Goal: Transaction & Acquisition: Purchase product/service

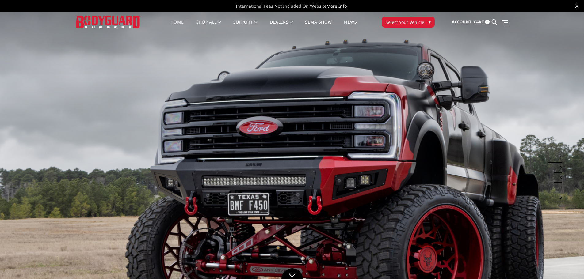
click at [398, 22] on span "Select Your Vehicle" at bounding box center [405, 22] width 39 height 6
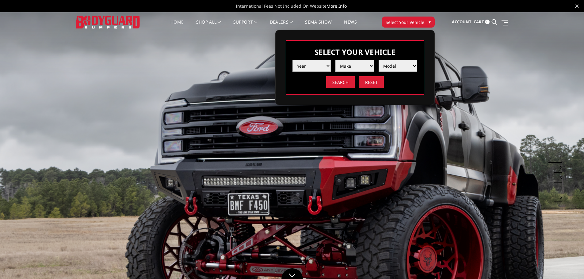
click at [306, 71] on select "Year [DATE] 2024 2023 2022 2021 2020 2019 2018 2017 2016 2015 2014 2013 2012 20…" at bounding box center [312, 66] width 39 height 12
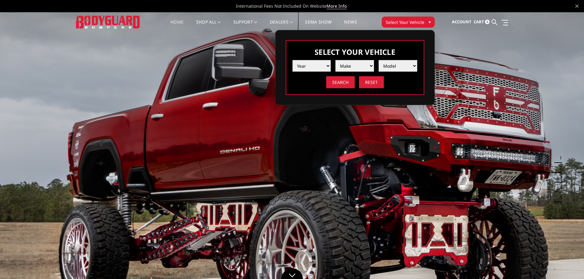
select select "yr_2015"
click at [293, 60] on select "Year [DATE] 2024 2023 2022 2021 2020 2019 2018 2017 2016 2015 2014 2013 2012 20…" at bounding box center [312, 66] width 39 height 12
click at [352, 67] on select "Make Chevrolet Ford GMC Ram Toyota" at bounding box center [355, 66] width 39 height 12
select select "mk_chevrolet"
click at [336, 60] on select "Make Chevrolet Ford GMC Ram Toyota" at bounding box center [355, 66] width 39 height 12
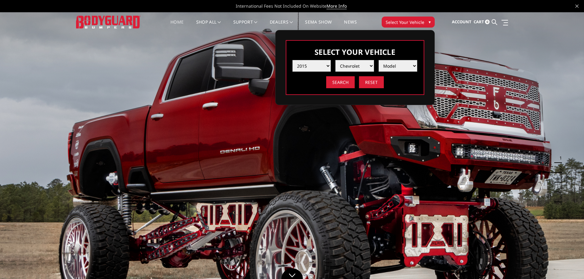
click at [391, 66] on select "Model [US_STATE] Silverado 1500 Silverado 2500 / 3500 Tahoe/Suburban 1500" at bounding box center [398, 66] width 39 height 12
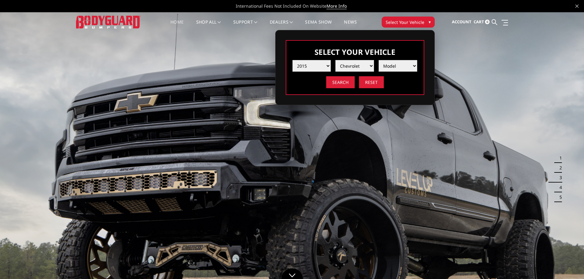
select select "md_silverado-2500-3500"
click at [379, 60] on select "Model [US_STATE] Silverado 1500 Silverado 2500 / 3500 Tahoe/Suburban 1500" at bounding box center [398, 66] width 39 height 12
click at [346, 81] on input "Search" at bounding box center [340, 82] width 29 height 12
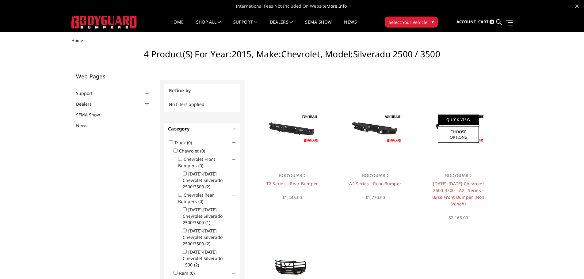
click at [456, 120] on link "Quick View" at bounding box center [458, 120] width 41 height 10
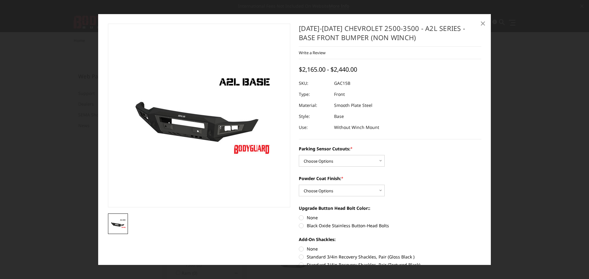
click at [480, 22] on span "×" at bounding box center [483, 23] width 6 height 13
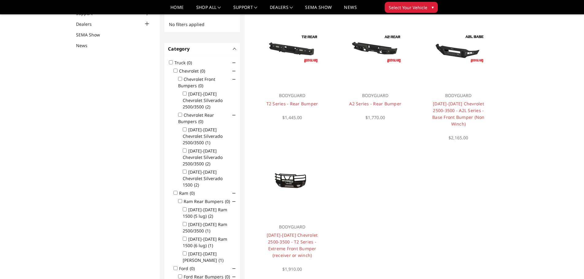
scroll to position [92, 0]
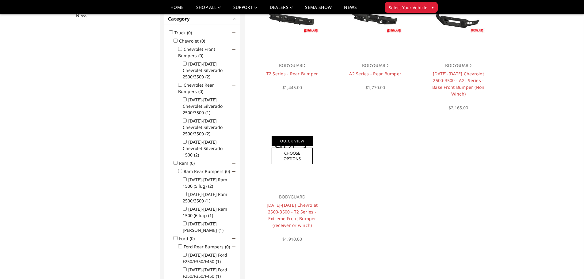
click at [291, 144] on link "Quick View" at bounding box center [292, 141] width 41 height 10
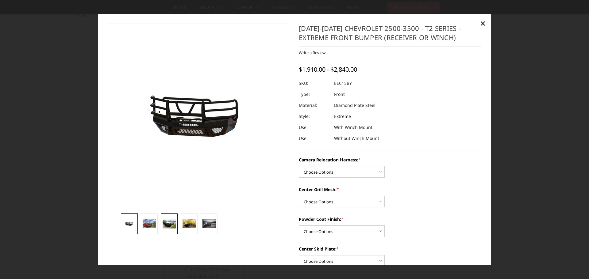
click at [171, 224] on img at bounding box center [169, 224] width 13 height 10
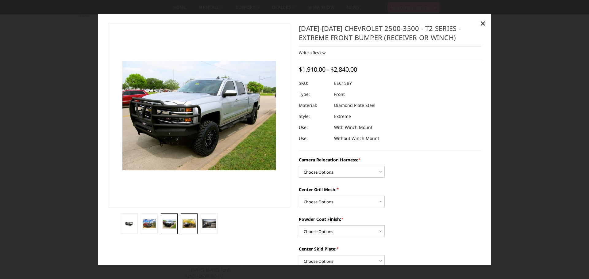
click at [186, 220] on img at bounding box center [189, 224] width 13 height 9
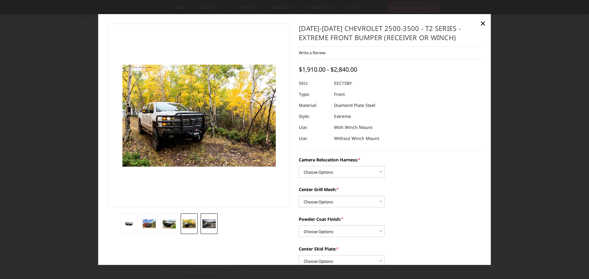
click at [216, 227] on link at bounding box center [209, 224] width 17 height 21
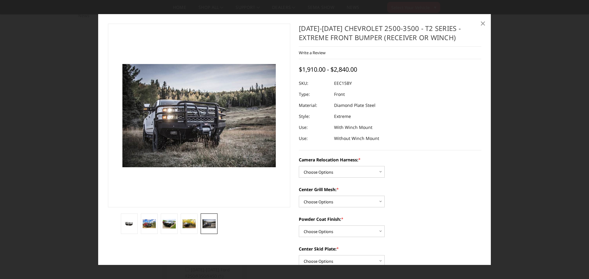
click at [480, 23] on span "×" at bounding box center [483, 23] width 6 height 13
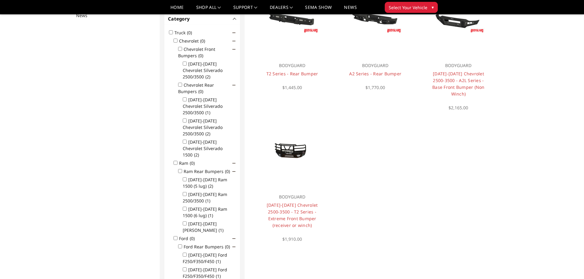
scroll to position [31, 0]
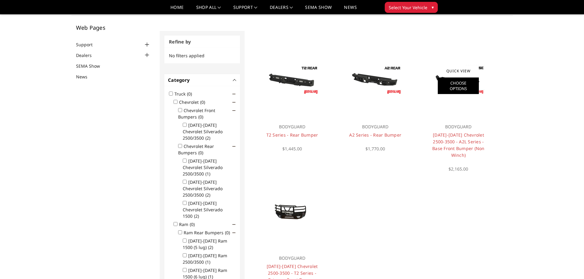
click at [458, 84] on link "Choose Options" at bounding box center [458, 86] width 41 height 17
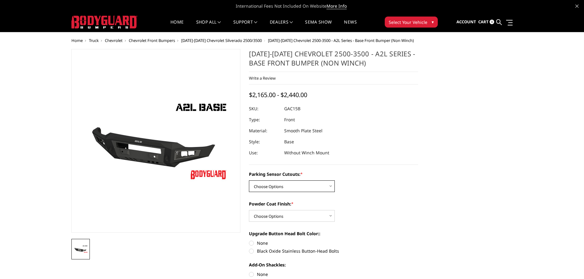
click at [312, 189] on select "Choose Options WITH Parking Sensor Cutouts WITHOUT Parking Sensor Cutouts" at bounding box center [292, 187] width 86 height 12
select select "3880"
click at [249, 181] on select "Choose Options WITH Parking Sensor Cutouts WITHOUT Parking Sensor Cutouts" at bounding box center [292, 187] width 86 height 12
click at [287, 220] on select "Choose Options Bare Metal Textured Black Powder Coat" at bounding box center [292, 216] width 86 height 12
select select "3883"
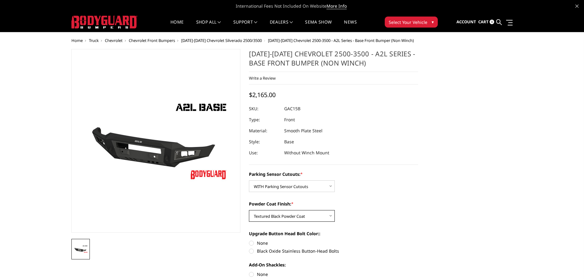
click at [249, 210] on select "Choose Options Bare Metal Textured Black Powder Coat" at bounding box center [292, 216] width 86 height 12
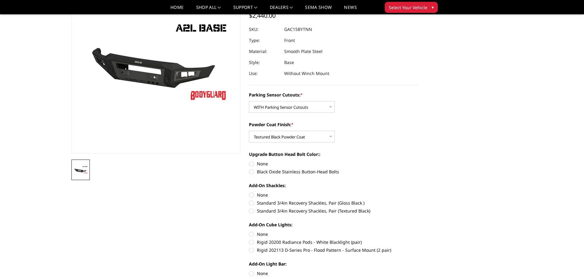
click at [298, 174] on label "Black Oxide Stainless Button-Head Bolts" at bounding box center [333, 172] width 169 height 6
click at [418, 161] on input "Black Oxide Stainless Button-Head Bolts" at bounding box center [418, 161] width 0 height 0
radio input "true"
click at [308, 209] on label "Standard 3/4in Recovery Shackles, Pair (Textured Black)" at bounding box center [333, 211] width 169 height 6
click at [418, 200] on input "Standard 3/4in Recovery Shackles, Pair (Textured Black)" at bounding box center [418, 200] width 0 height 0
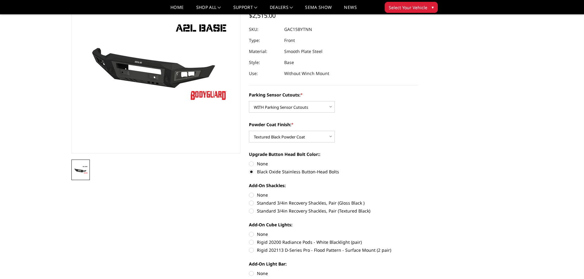
radio input "true"
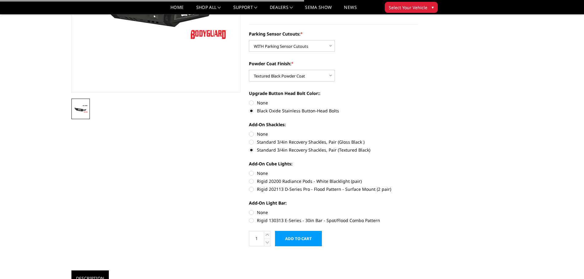
scroll to position [123, 0]
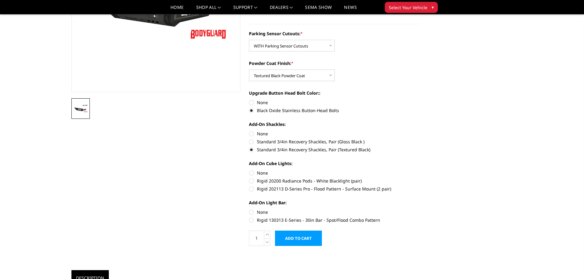
click at [306, 219] on label "Rigid 130313 E-Series - 30in Bar - Spot/Flood Combo Pattern" at bounding box center [333, 220] width 169 height 6
click at [418, 210] on input "Rigid 130313 E-Series - 30in Bar - Spot/Flood Combo Pattern" at bounding box center [418, 209] width 0 height 0
radio input "true"
click at [317, 186] on label "Rigid 202113 D-Series Pro - Flood Pattern - Surface Mount (2 pair)" at bounding box center [333, 189] width 169 height 6
click at [418, 178] on input "Rigid 202113 D-Series Pro - Flood Pattern - Surface Mount (2 pair)" at bounding box center [418, 178] width 0 height 0
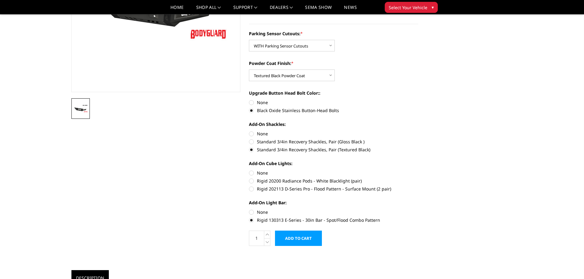
radio input "true"
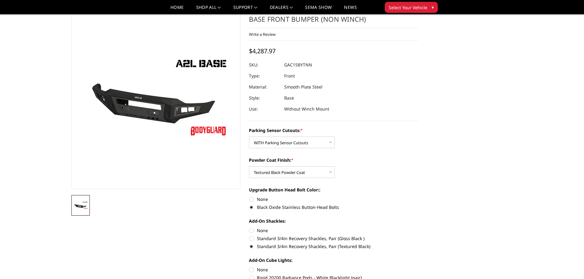
scroll to position [61, 0]
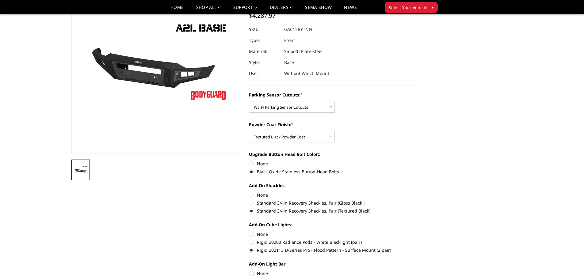
click at [275, 210] on label "Standard 3/4in Recovery Shackles, Pair (Textured Black)" at bounding box center [333, 211] width 169 height 6
click at [418, 200] on input "Standard 3/4in Recovery Shackles, Pair (Textured Black)" at bounding box center [418, 200] width 0 height 0
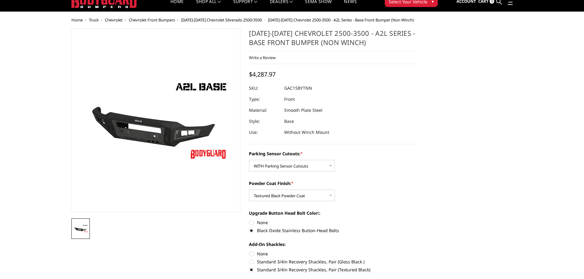
scroll to position [92, 0]
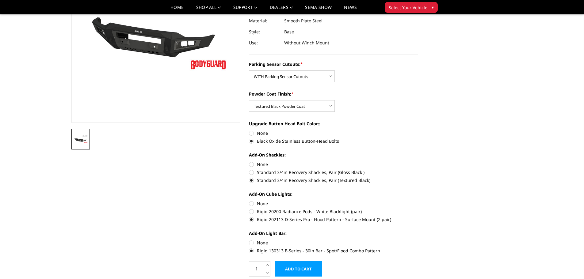
click at [254, 203] on label "None" at bounding box center [333, 204] width 169 height 6
click at [249, 201] on input "None" at bounding box center [249, 201] width 0 height 0
radio input "true"
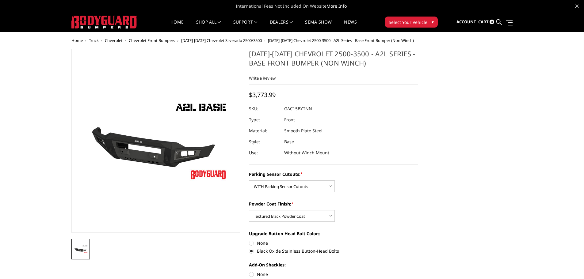
scroll to position [123, 0]
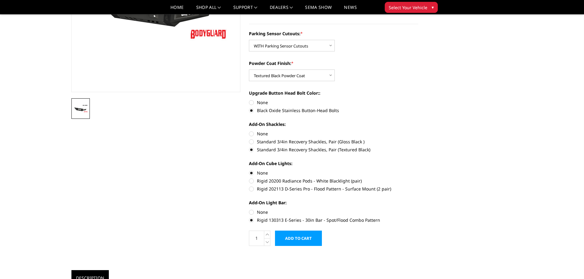
click at [268, 188] on label "Rigid 202113 D-Series Pro - Flood Pattern - Surface Mount (2 pair)" at bounding box center [333, 189] width 169 height 6
click at [418, 178] on input "Rigid 202113 D-Series Pro - Flood Pattern - Surface Mount (2 pair)" at bounding box center [418, 178] width 0 height 0
radio input "true"
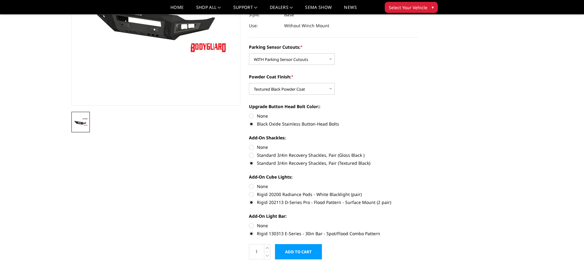
scroll to position [0, 0]
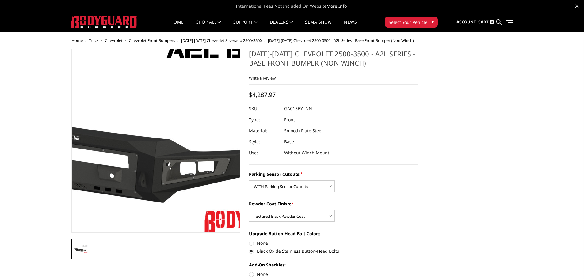
click at [187, 168] on img at bounding box center [115, 135] width 393 height 221
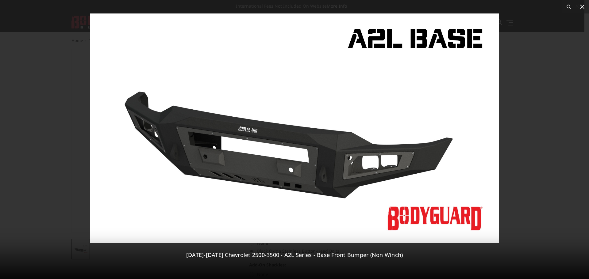
click at [579, 9] on icon at bounding box center [582, 6] width 7 height 7
